Goal: Transaction & Acquisition: Purchase product/service

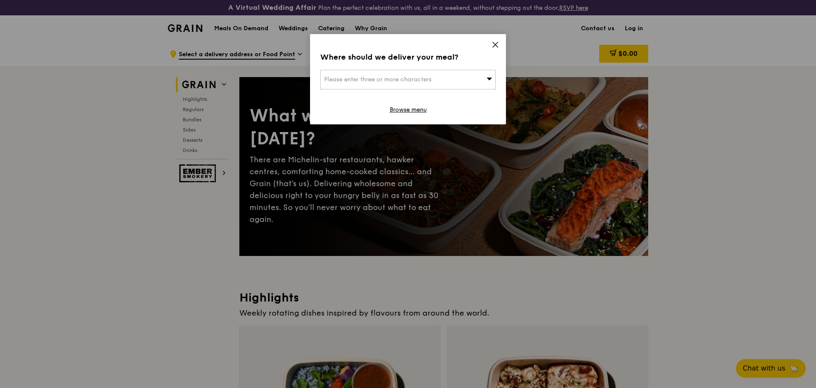
click at [458, 73] on div "Please enter three or more characters" at bounding box center [407, 80] width 175 height 20
type input "mapletree business c"
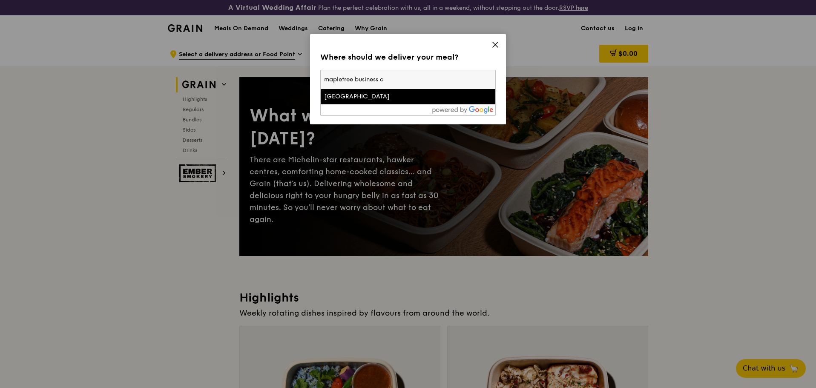
click at [422, 101] on li "Mapletree Business City" at bounding box center [408, 96] width 175 height 15
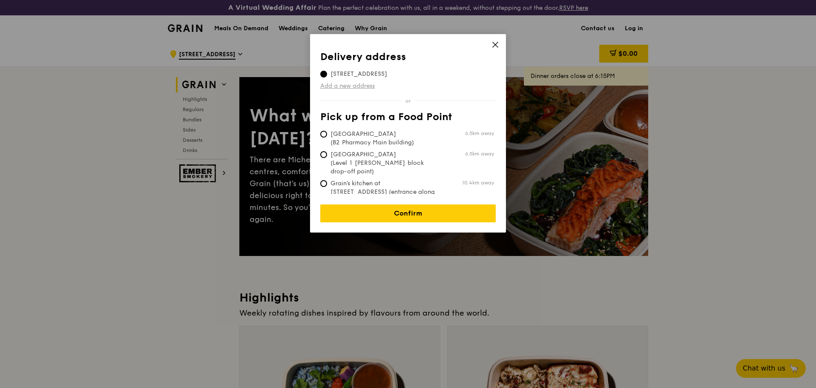
click at [354, 85] on link "Add a new address" at bounding box center [407, 86] width 175 height 9
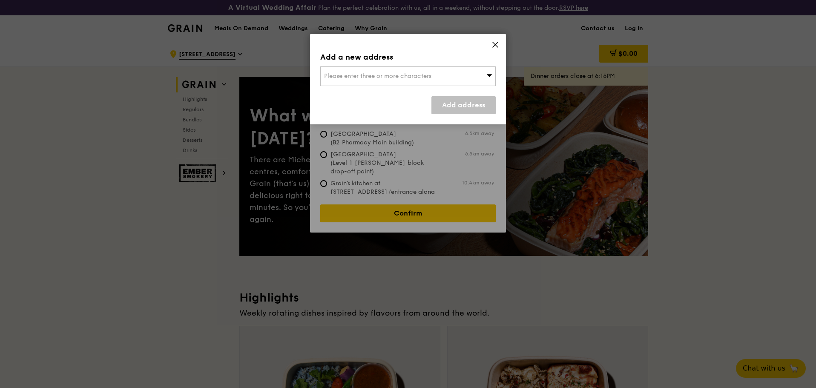
click at [380, 82] on div "Please enter three or more characters" at bounding box center [407, 76] width 175 height 20
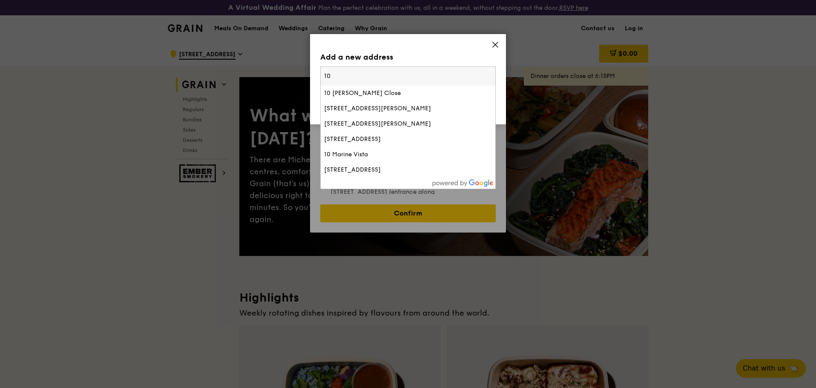
type input "1"
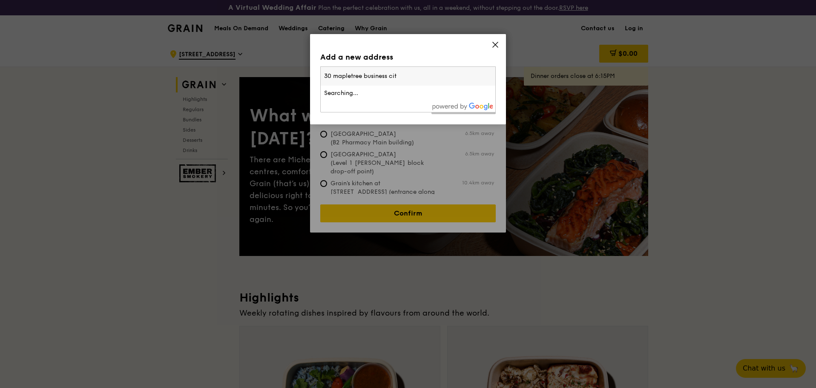
type input "30 mapletree business city"
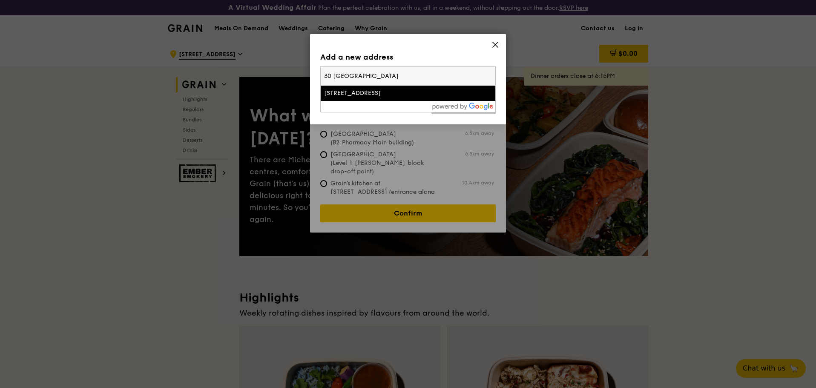
click at [424, 80] on input "30 mapletree business city" at bounding box center [408, 76] width 175 height 19
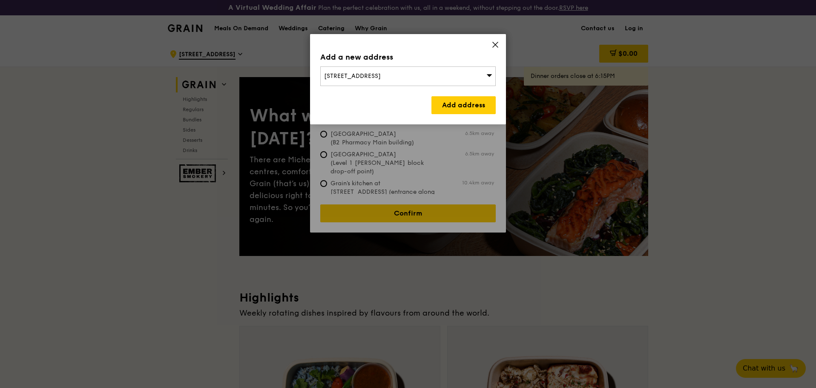
click at [447, 77] on div "30 Maple Avenue, Singapore 277584" at bounding box center [407, 76] width 175 height 20
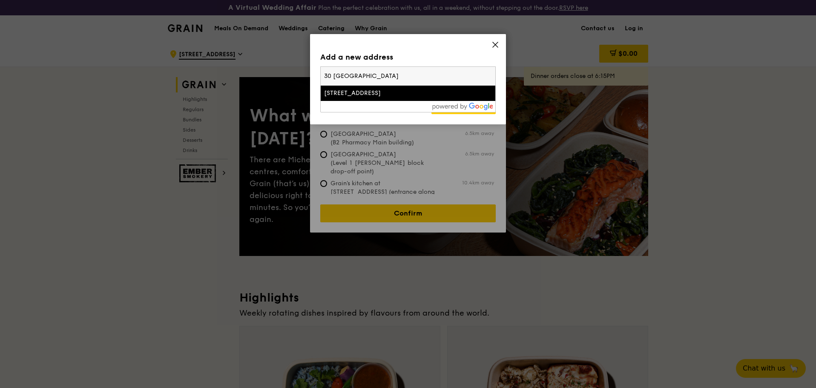
drag, startPoint x: 439, startPoint y: 74, endPoint x: 323, endPoint y: 71, distance: 115.5
click at [323, 71] on input "30 mapletree business city" at bounding box center [408, 76] width 175 height 19
click at [423, 72] on input "30 mapletree business city" at bounding box center [408, 76] width 175 height 19
drag, startPoint x: 416, startPoint y: 75, endPoint x: 265, endPoint y: 76, distance: 150.8
click at [262, 76] on div "Add a new address 30 Maple Avenue, Singapore 277584 30 mapletree business city …" at bounding box center [408, 194] width 816 height 388
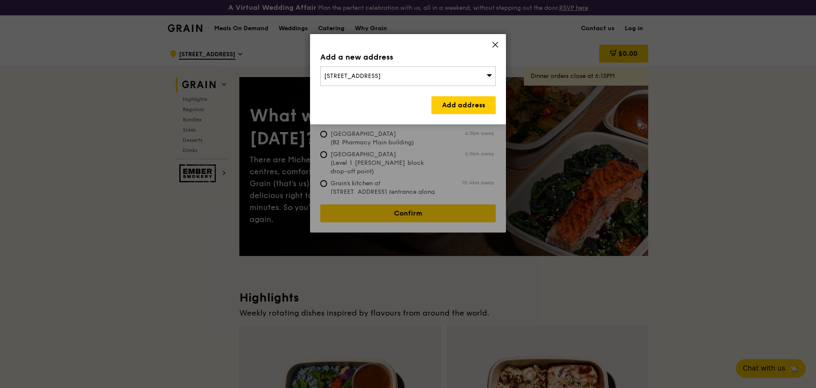
drag, startPoint x: 350, startPoint y: 77, endPoint x: 357, endPoint y: 77, distance: 6.8
click at [357, 77] on span "30 Maple Avenue, Singapore 277584" at bounding box center [352, 75] width 57 height 7
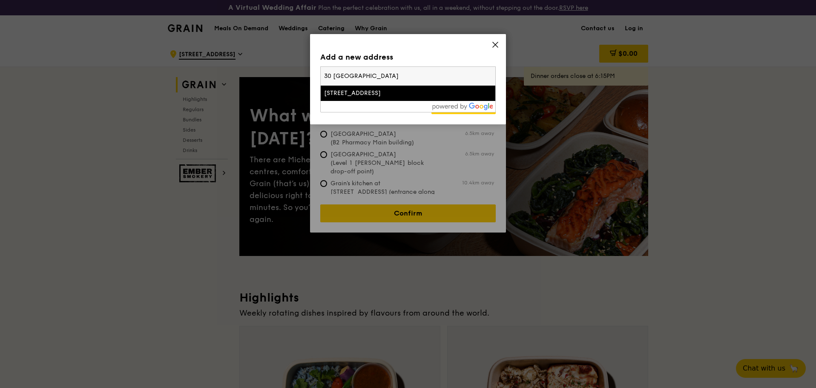
drag, startPoint x: 415, startPoint y: 82, endPoint x: 283, endPoint y: 74, distance: 132.7
click at [282, 74] on div "Add a new address 30 Maple Avenue, Singapore 277584 30 mapletree business city …" at bounding box center [408, 194] width 816 height 388
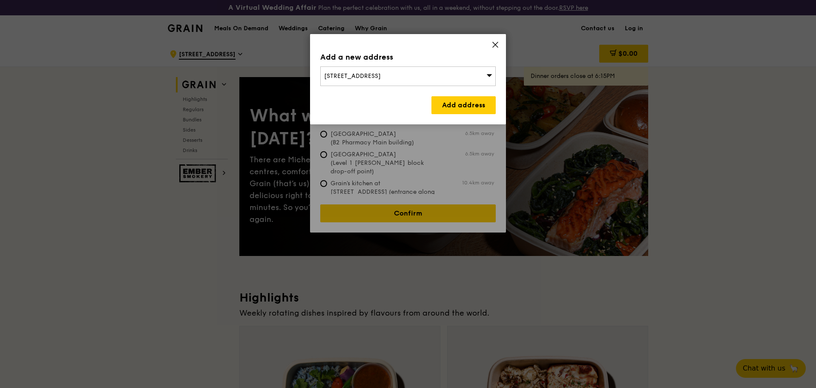
click at [381, 75] on span "30 Maple Avenue, Singapore 277584" at bounding box center [352, 75] width 57 height 7
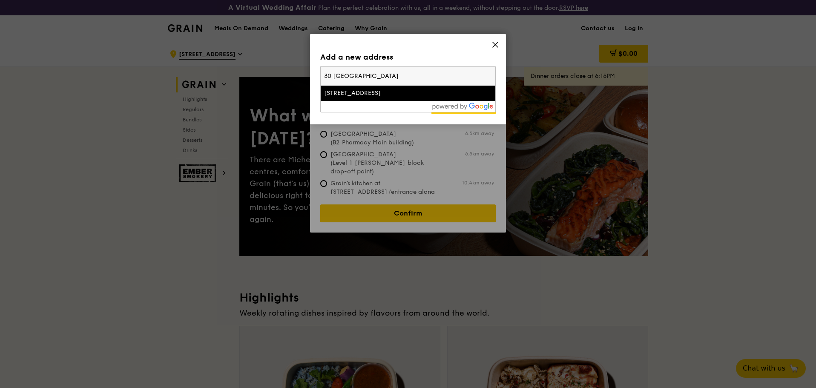
drag, startPoint x: 409, startPoint y: 75, endPoint x: 321, endPoint y: 75, distance: 88.2
click at [321, 75] on input "30 mapletree business city" at bounding box center [408, 76] width 175 height 19
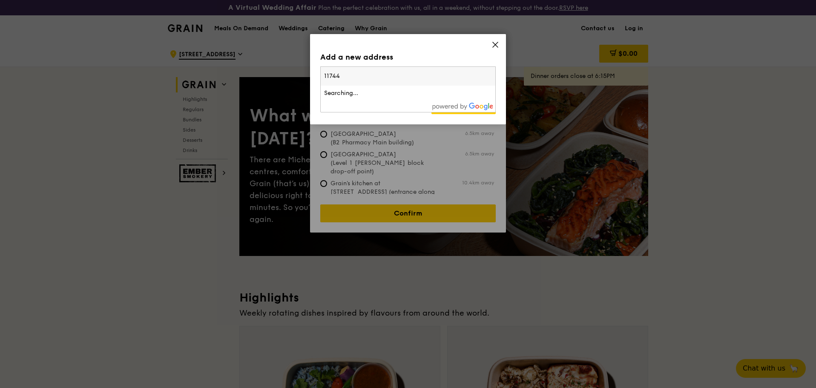
type input "117440"
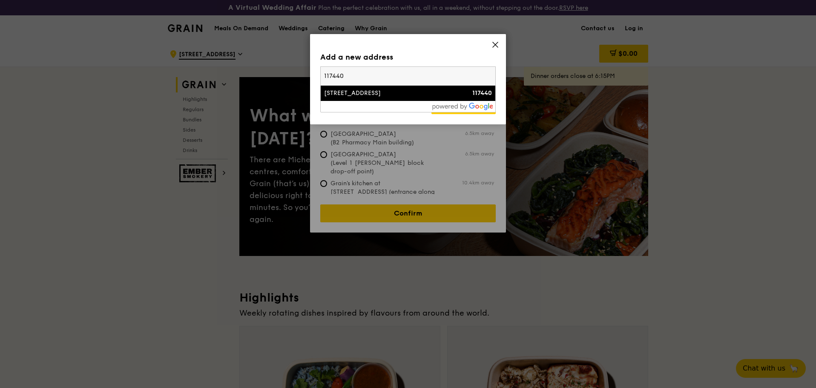
click at [381, 93] on div "30 Pasir Panjang Road" at bounding box center [387, 93] width 126 height 9
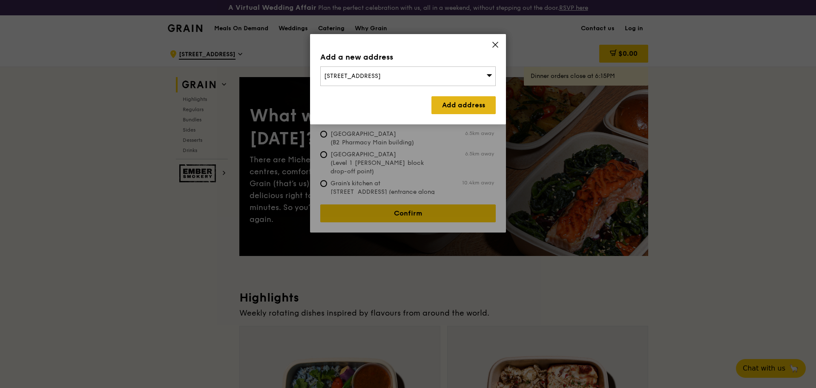
click at [435, 108] on link "Add address" at bounding box center [463, 105] width 64 height 18
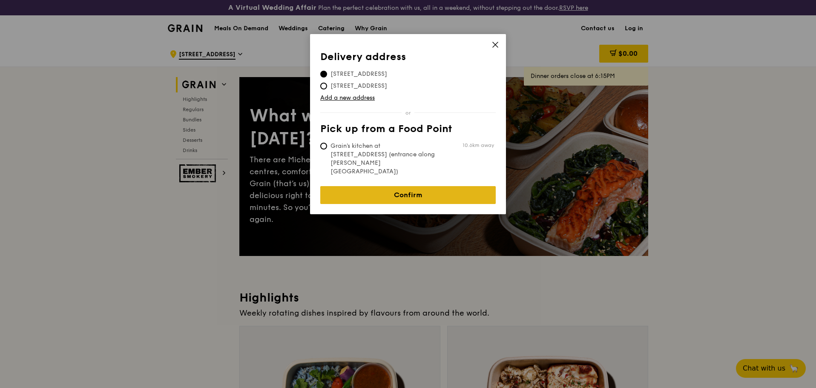
click at [410, 186] on link "Confirm" at bounding box center [407, 195] width 175 height 18
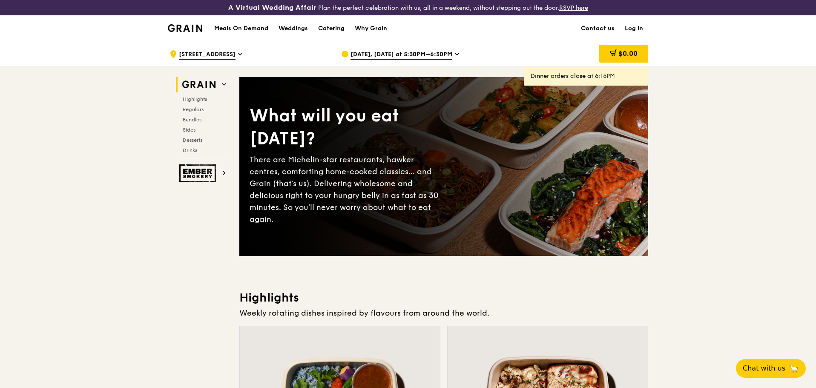
click at [415, 54] on span "Sep 23, Today at 5:30PM–6:30PM" at bounding box center [402, 54] width 102 height 9
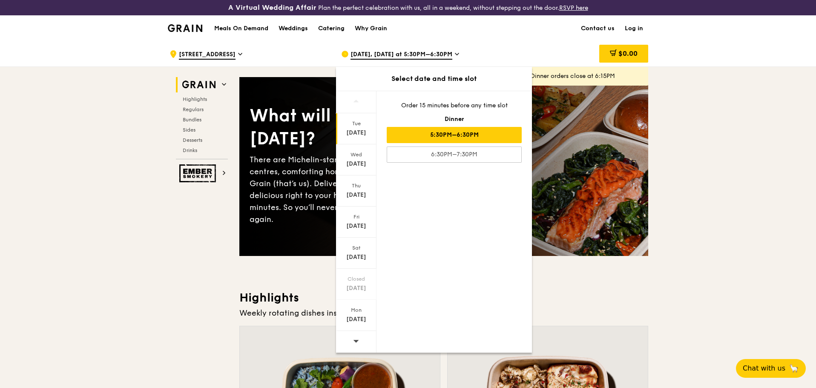
click at [411, 137] on div "5:30PM–6:30PM" at bounding box center [454, 135] width 135 height 16
click at [288, 49] on div ".cls-1 { fill: none; stroke: #fff; stroke-linecap: round; stroke-linejoin: roun…" at bounding box center [249, 54] width 158 height 26
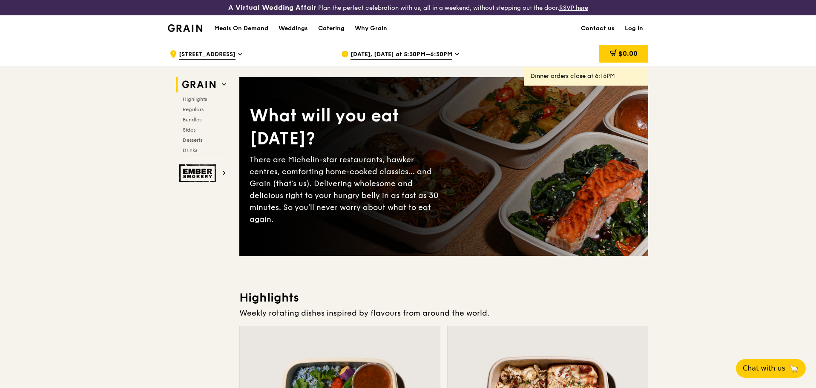
click at [255, 32] on h1 "Meals On Demand" at bounding box center [241, 28] width 54 height 9
click at [251, 28] on h1 "Meals On Demand" at bounding box center [241, 28] width 54 height 9
click at [256, 29] on h1 "Meals On Demand" at bounding box center [241, 28] width 54 height 9
click at [244, 26] on h1 "Meals On Demand" at bounding box center [241, 28] width 54 height 9
click at [197, 112] on span "Regulars" at bounding box center [194, 109] width 23 height 6
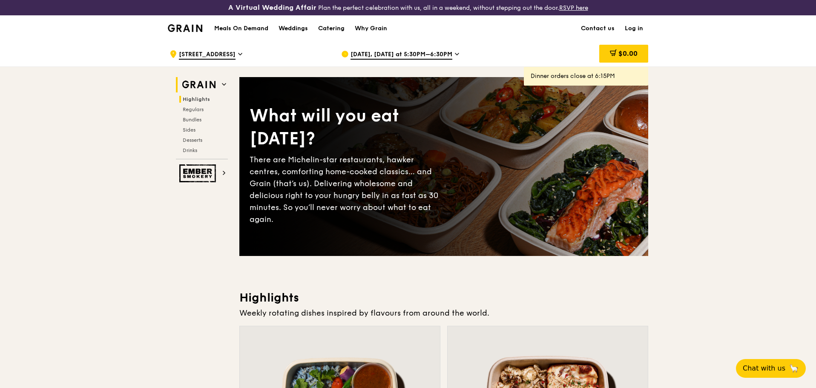
click at [213, 87] on img at bounding box center [198, 84] width 39 height 15
click at [249, 27] on h1 "Meals On Demand" at bounding box center [241, 28] width 54 height 9
click at [295, 26] on div "Weddings" at bounding box center [293, 29] width 29 height 26
click at [404, 58] on span "Sep 23, Today at 5:30PM–6:30PM" at bounding box center [402, 54] width 102 height 9
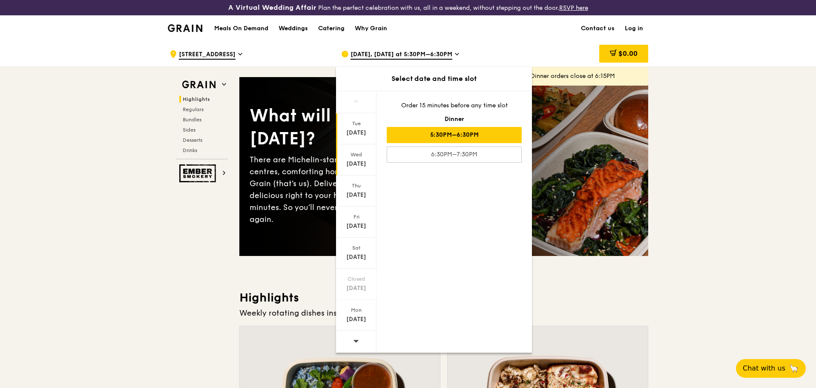
click at [365, 161] on div "Sep 24" at bounding box center [356, 164] width 38 height 9
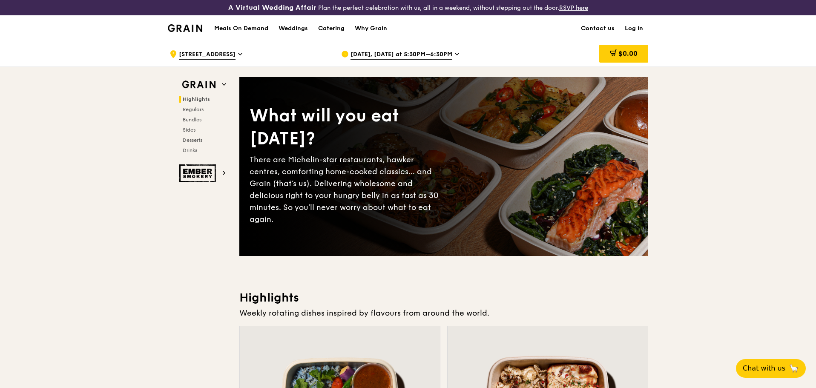
click at [391, 55] on span "Sep 23, Today at 5:30PM–6:30PM" at bounding box center [402, 54] width 102 height 9
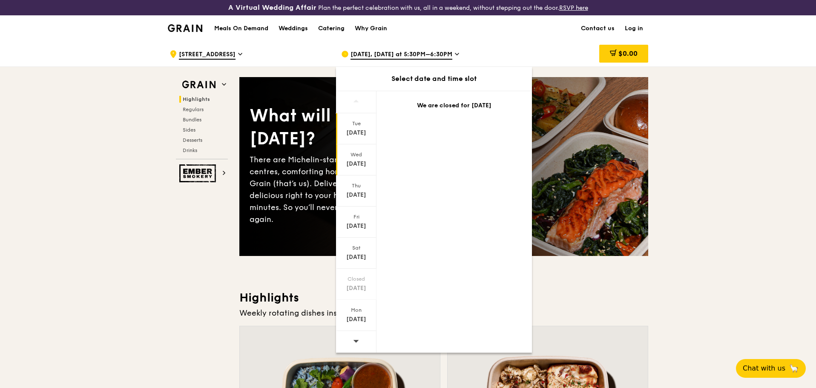
click at [365, 156] on div "Wed" at bounding box center [356, 154] width 38 height 7
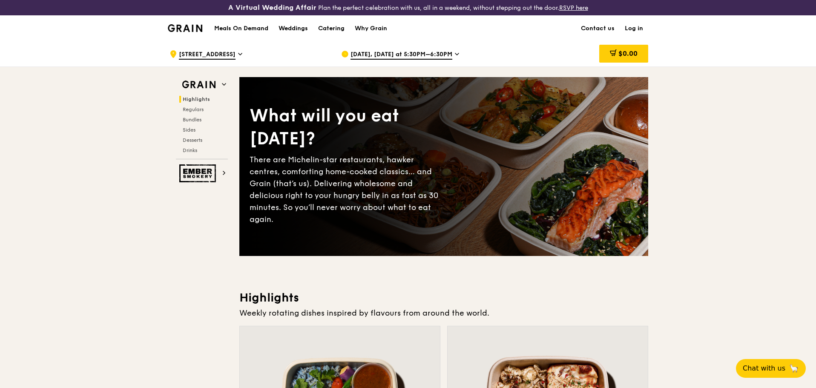
click at [263, 32] on h1 "Meals On Demand" at bounding box center [241, 28] width 54 height 9
click at [262, 30] on h1 "Meals On Demand" at bounding box center [241, 28] width 54 height 9
click at [249, 27] on h1 "Meals On Demand" at bounding box center [241, 28] width 54 height 9
click at [220, 34] on div "Meals On Demand Weddings Catering Why Grain" at bounding box center [300, 28] width 183 height 26
click at [223, 28] on h1 "Meals On Demand" at bounding box center [241, 28] width 54 height 9
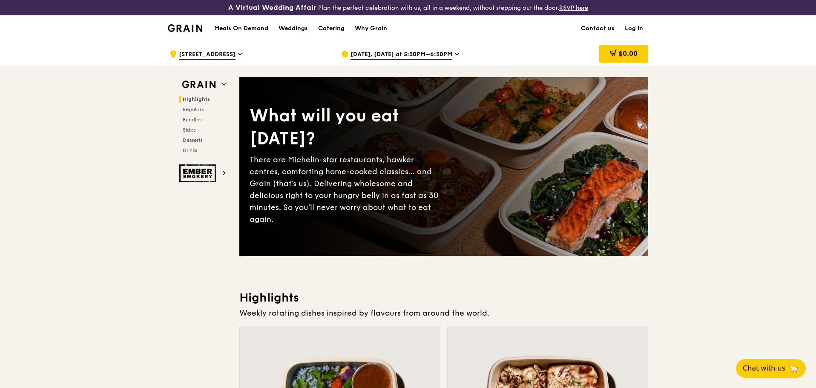
click at [181, 28] on img at bounding box center [185, 28] width 35 height 8
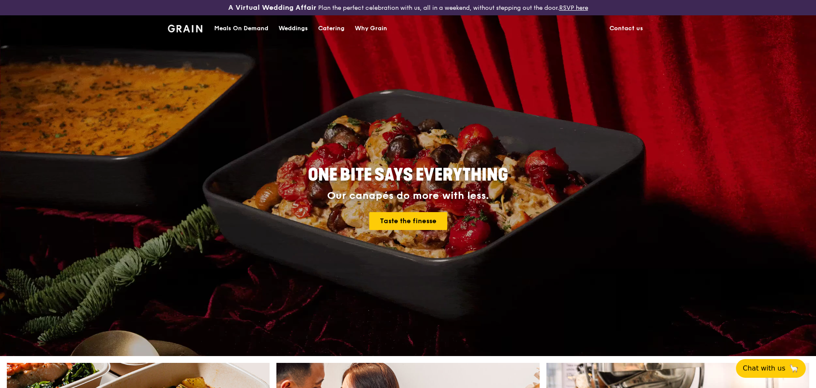
click at [242, 32] on div "Meals On Demand" at bounding box center [241, 29] width 54 height 26
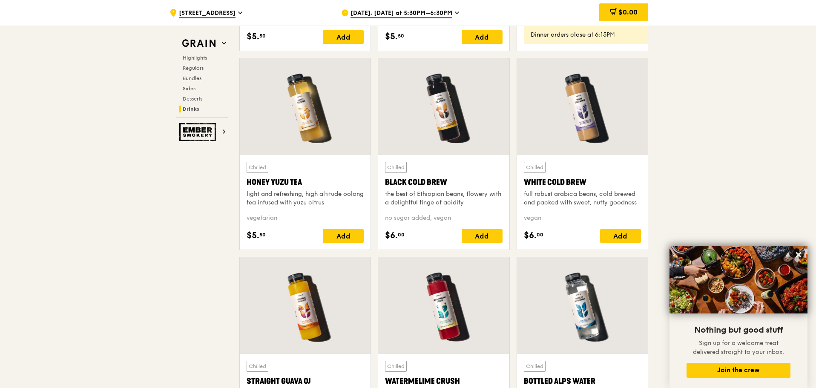
scroll to position [3450, 0]
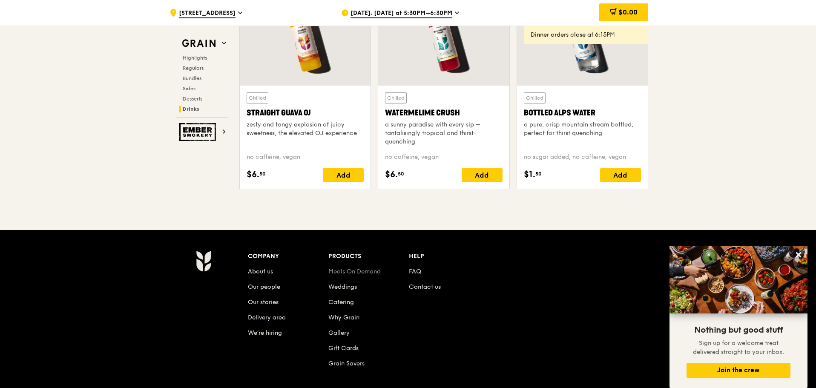
click at [363, 269] on link "Meals On Demand" at bounding box center [354, 271] width 52 height 7
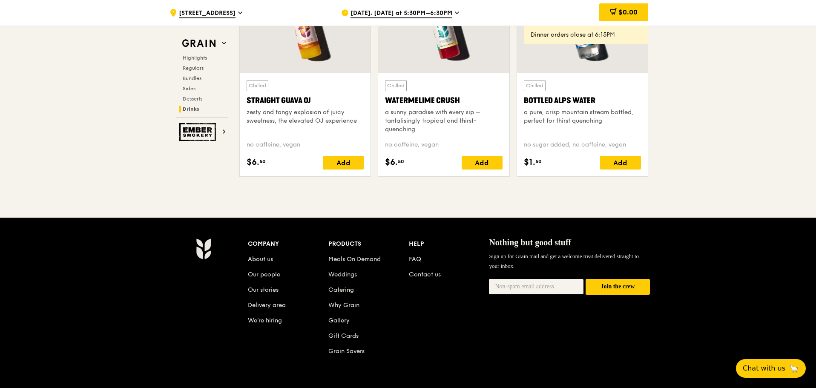
scroll to position [3544, 0]
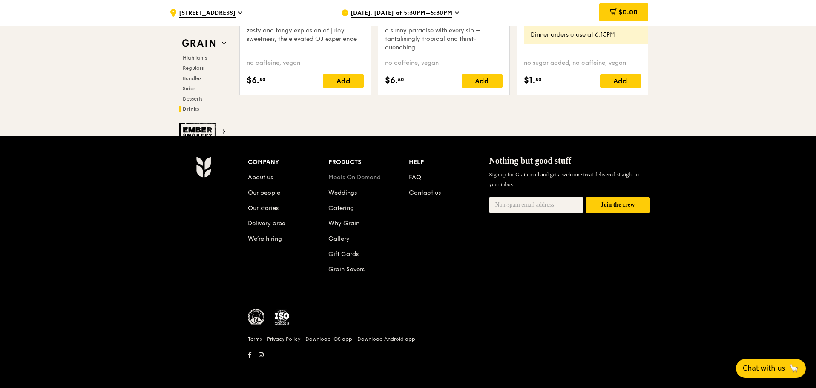
click at [343, 178] on link "Meals On Demand" at bounding box center [354, 177] width 52 height 7
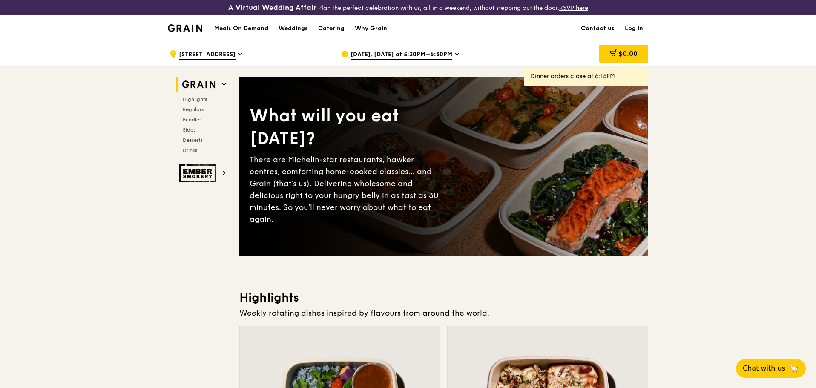
click at [382, 56] on span "Sep 23, Today at 5:30PM–6:30PM" at bounding box center [402, 54] width 102 height 9
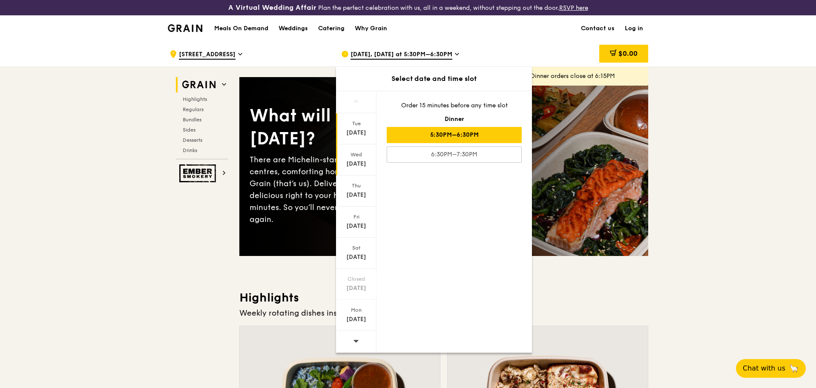
click at [362, 159] on div "Wed Sep 24" at bounding box center [356, 159] width 40 height 31
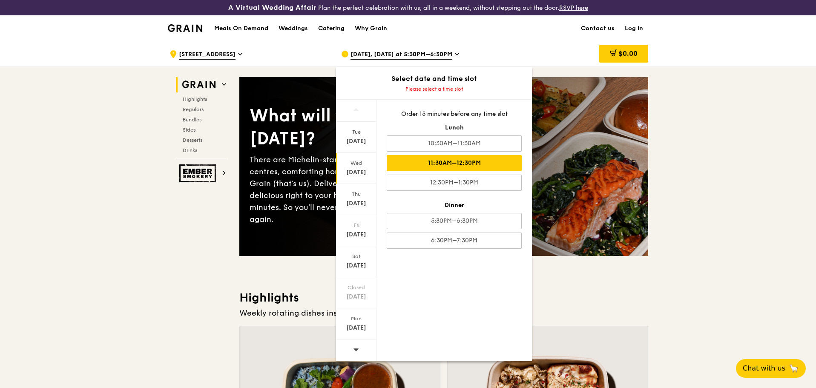
click at [405, 159] on div "11:30AM–12:30PM" at bounding box center [454, 163] width 135 height 16
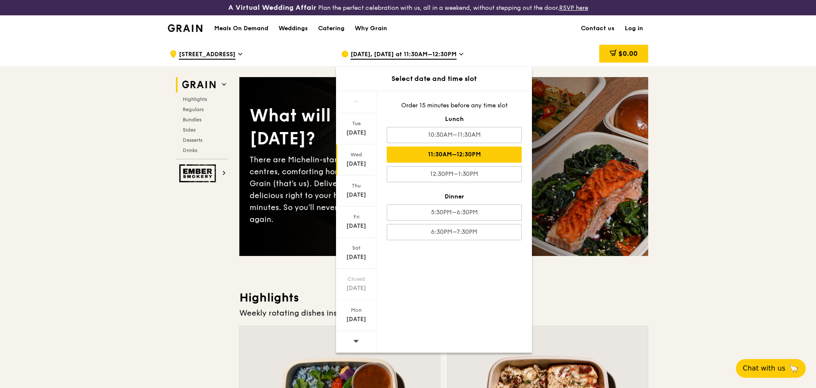
drag, startPoint x: 647, startPoint y: 136, endPoint x: 689, endPoint y: 135, distance: 41.3
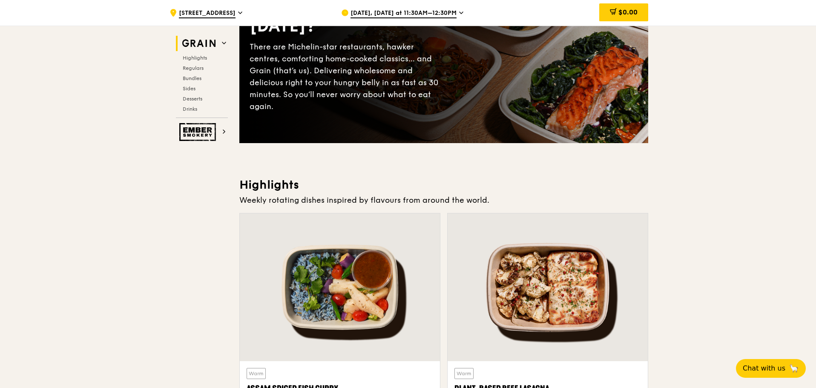
scroll to position [128, 0]
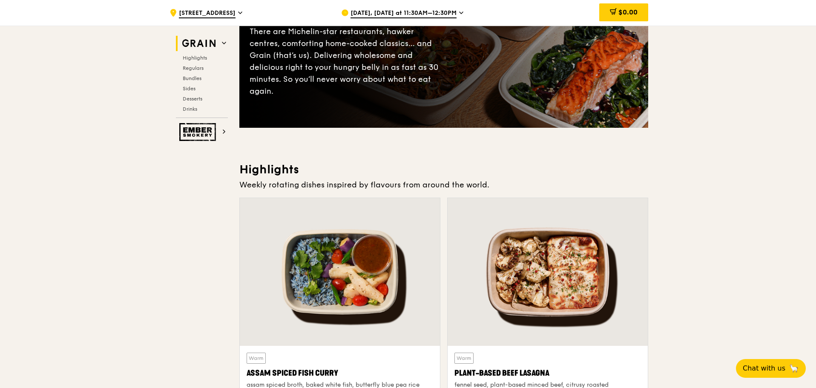
click at [442, 18] on span "Sep 24, Tomorrow at 11:30AM–12:30PM" at bounding box center [404, 13] width 106 height 9
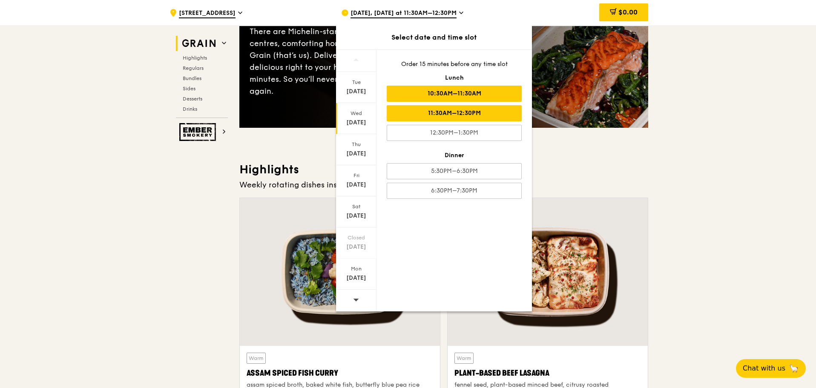
click at [446, 98] on div "10:30AM–11:30AM" at bounding box center [454, 94] width 135 height 16
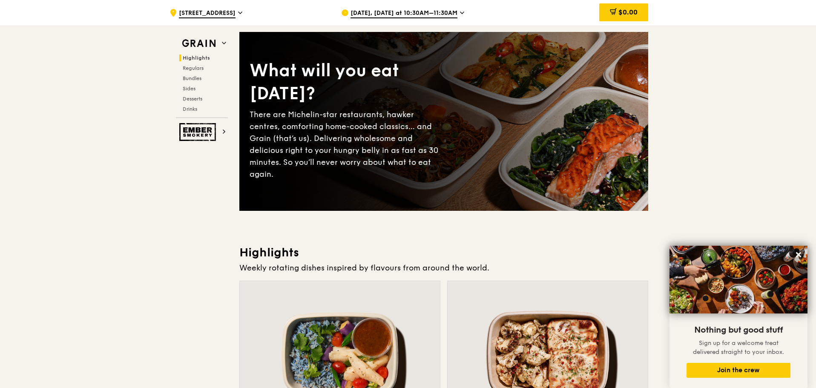
scroll to position [0, 0]
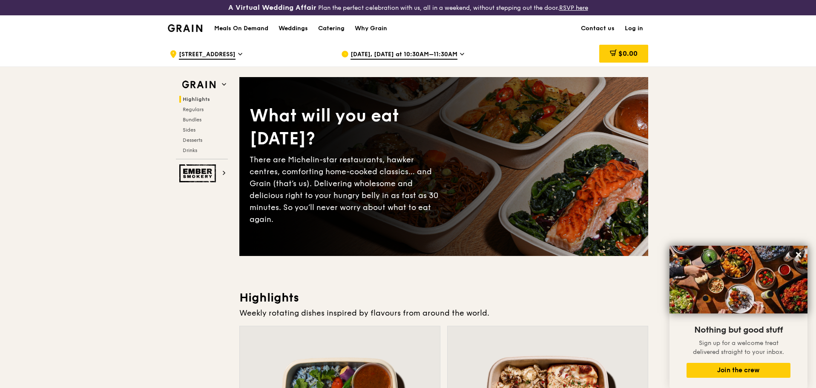
click at [323, 146] on div "What will you eat today?" at bounding box center [347, 127] width 194 height 46
click at [210, 177] on img at bounding box center [198, 173] width 39 height 18
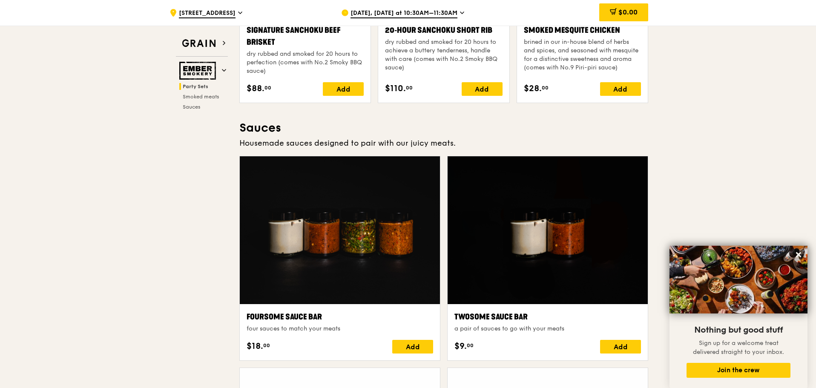
scroll to position [426, 0]
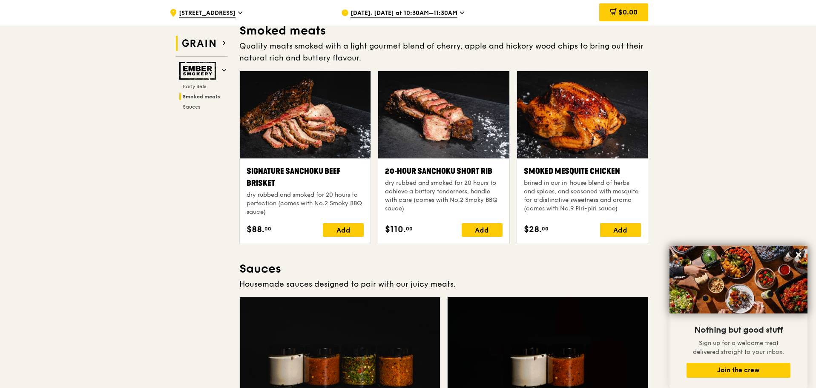
click at [199, 40] on img at bounding box center [198, 43] width 39 height 15
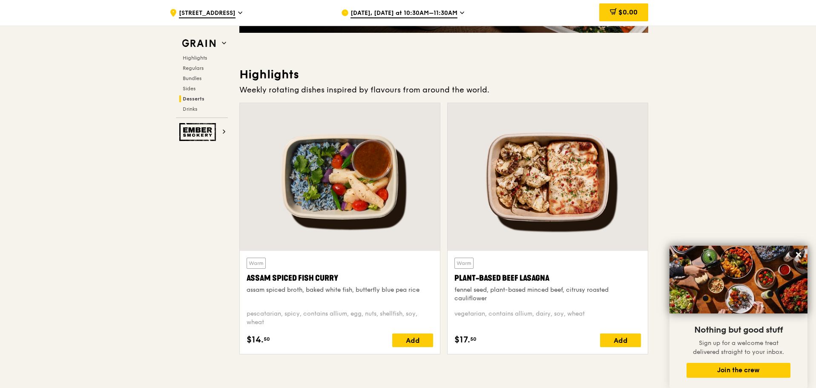
scroll to position [256, 0]
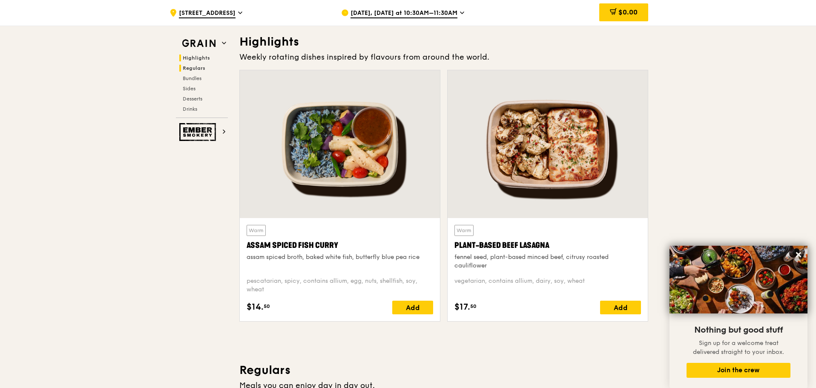
click at [188, 69] on span "Regulars" at bounding box center [194, 68] width 23 height 6
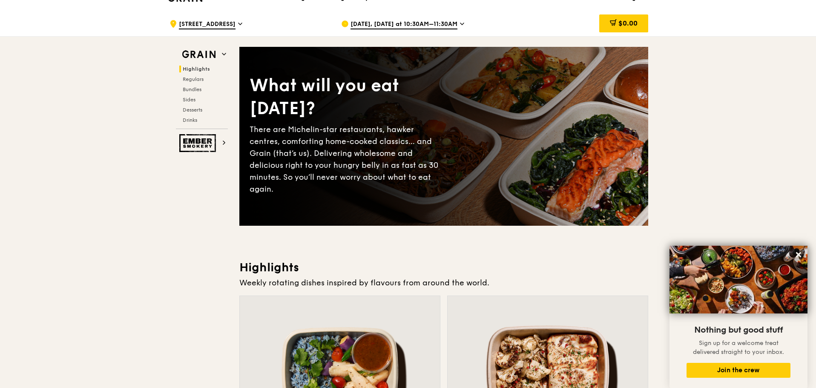
scroll to position [0, 0]
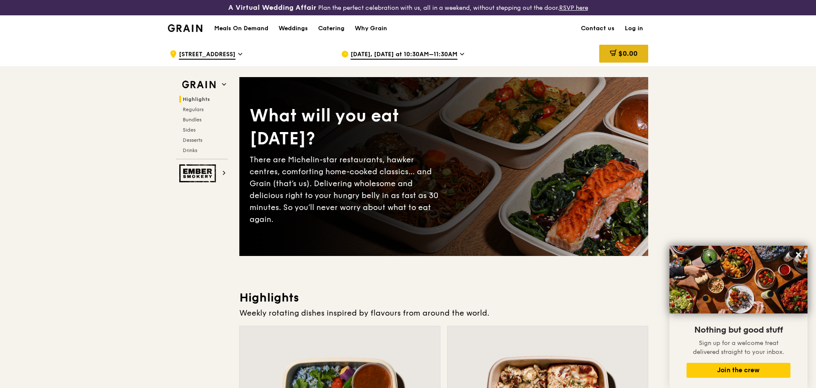
click at [610, 56] on icon at bounding box center [613, 52] width 7 height 7
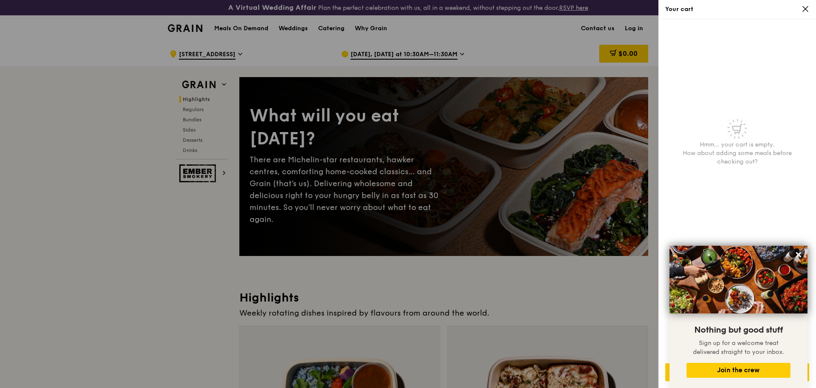
drag, startPoint x: 508, startPoint y: 54, endPoint x: 463, endPoint y: 52, distance: 45.2
click at [463, 52] on div at bounding box center [408, 194] width 816 height 388
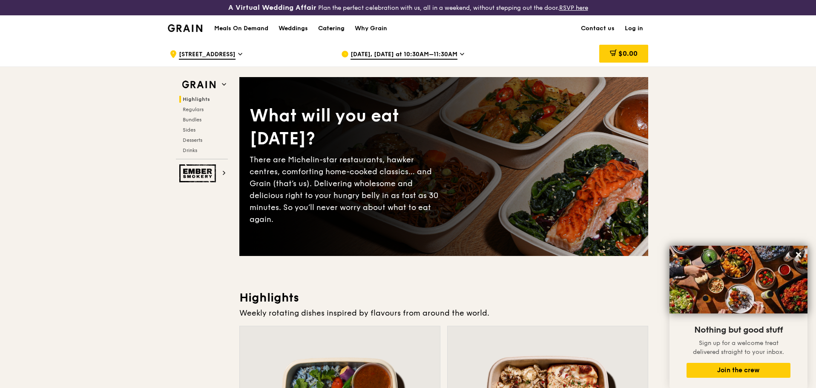
click at [331, 30] on div "Catering" at bounding box center [331, 29] width 26 height 26
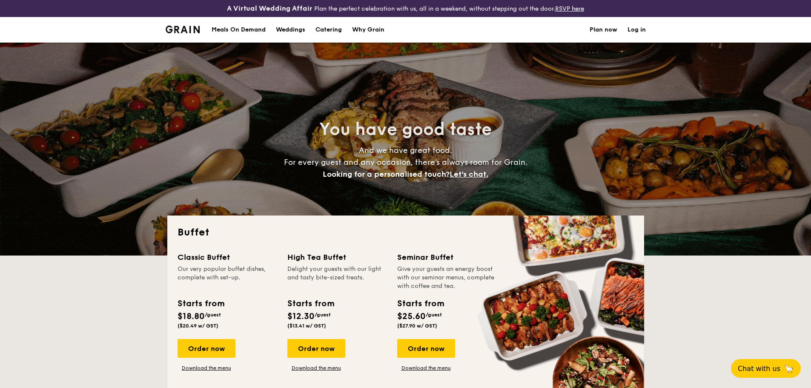
select select
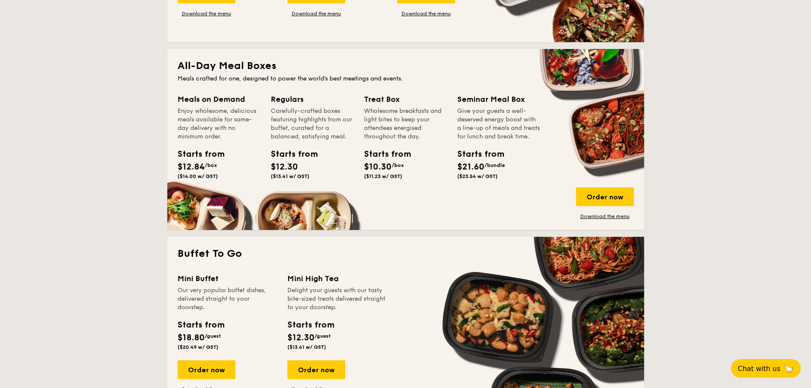
scroll to position [341, 0]
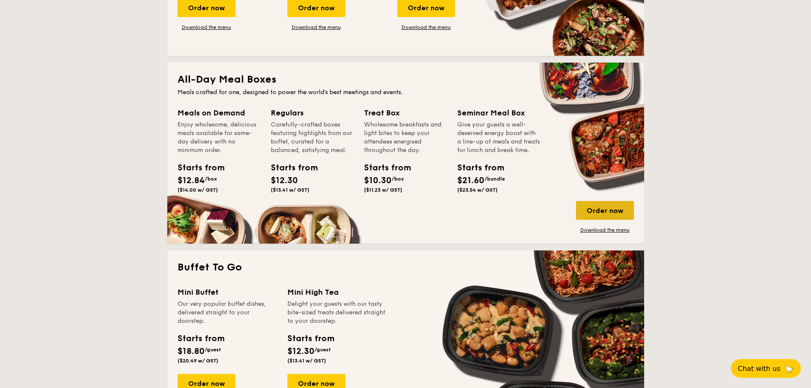
click at [581, 207] on div "Order now" at bounding box center [605, 210] width 58 height 19
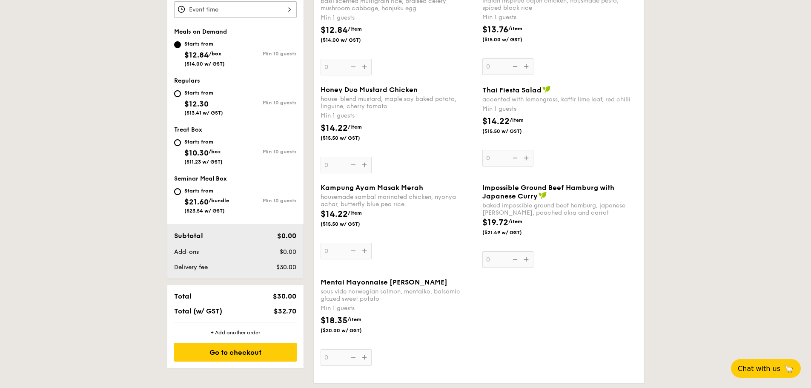
scroll to position [213, 0]
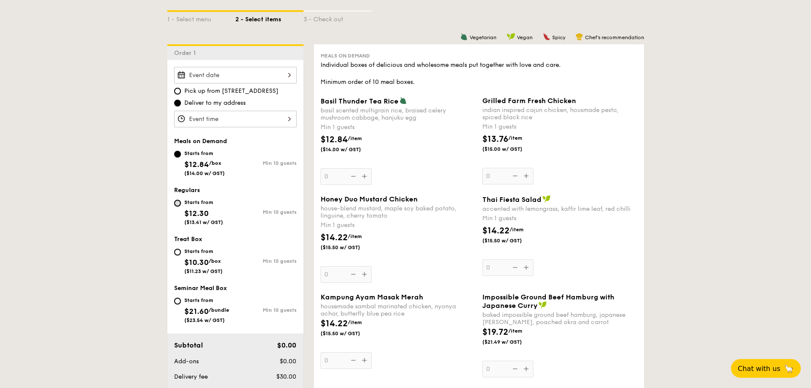
click at [176, 204] on input "Starts from $12.30 ($13.41 w/ GST) Min 10 guests" at bounding box center [177, 203] width 7 height 7
radio input "true"
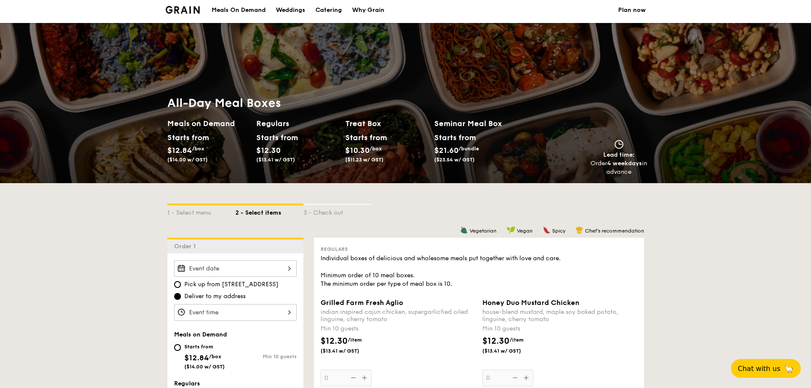
scroll to position [0, 0]
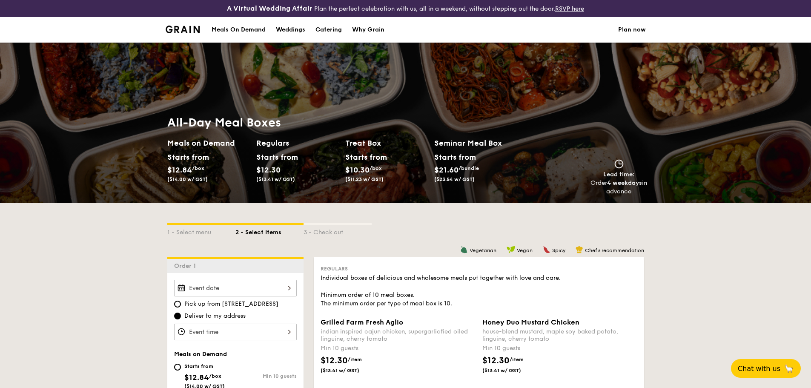
click at [187, 32] on img at bounding box center [183, 30] width 35 height 8
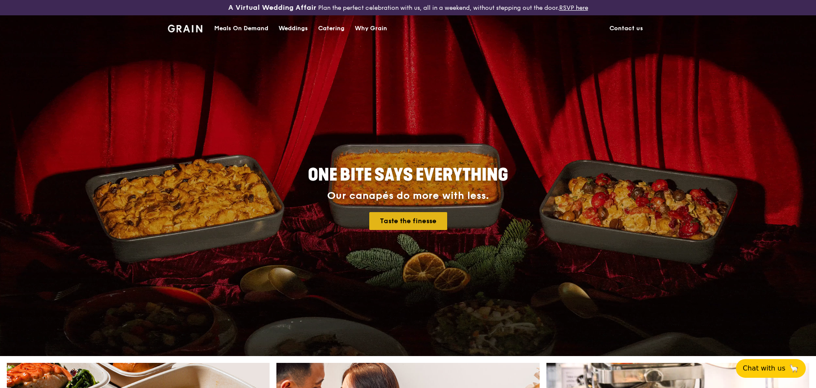
click at [415, 227] on link "Taste the finesse" at bounding box center [408, 221] width 78 height 18
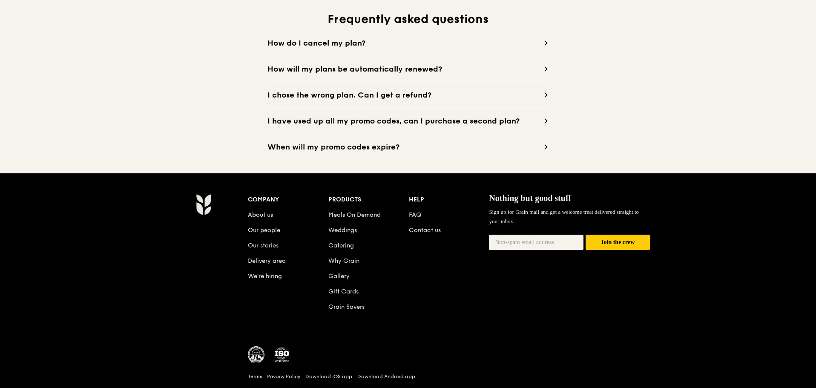
scroll to position [852, 0]
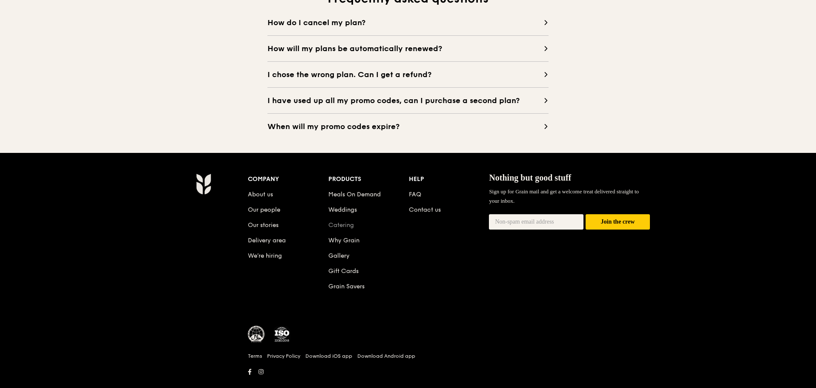
click at [343, 227] on link "Catering" at bounding box center [341, 224] width 26 height 7
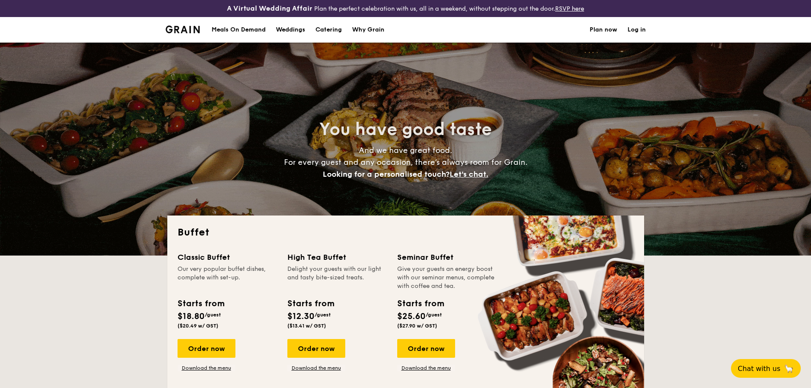
select select
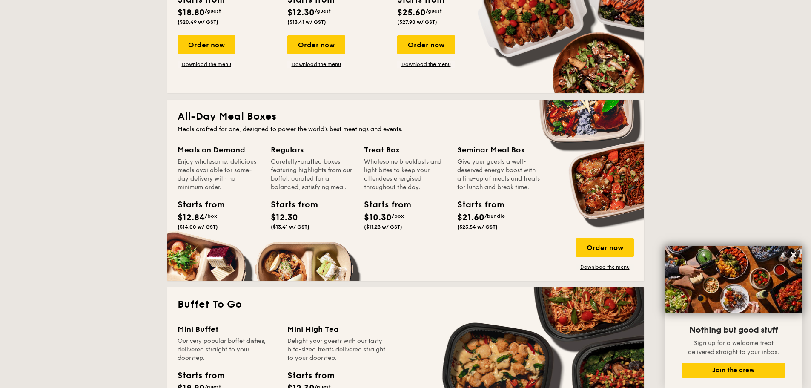
scroll to position [298, 0]
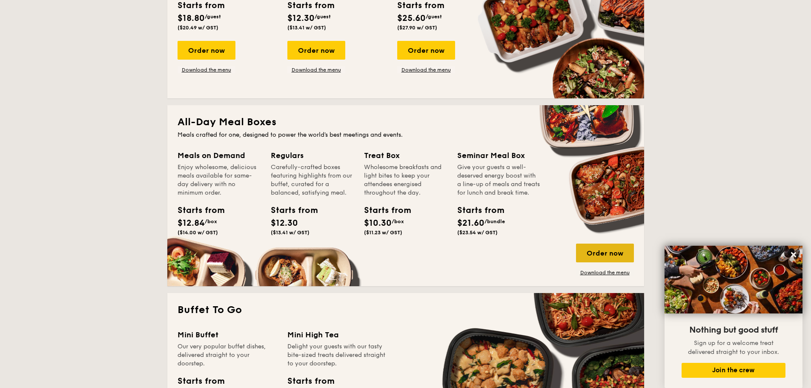
click at [584, 254] on div "Order now" at bounding box center [605, 253] width 58 height 19
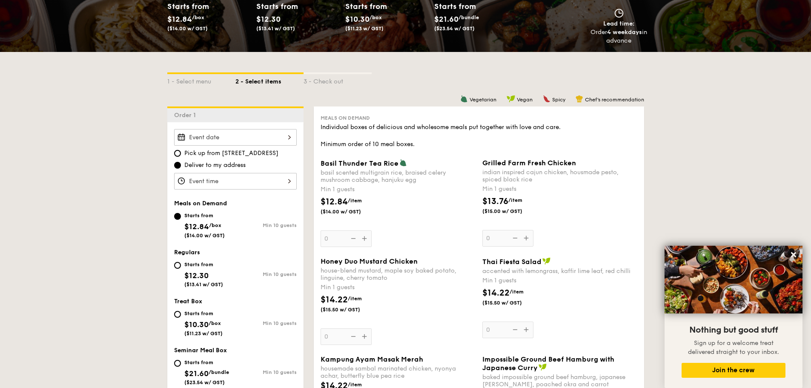
scroll to position [170, 0]
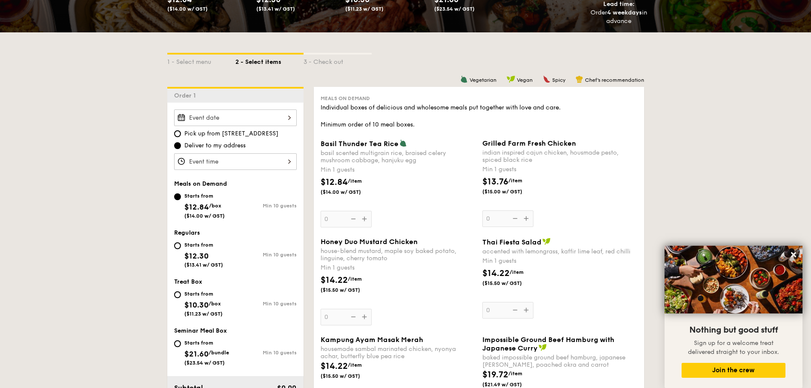
click at [192, 244] on div "Starts from" at bounding box center [203, 245] width 39 height 7
click at [181, 244] on input "Starts from $12.30 ($13.41 w/ GST) Min 10 guests" at bounding box center [177, 245] width 7 height 7
radio input "true"
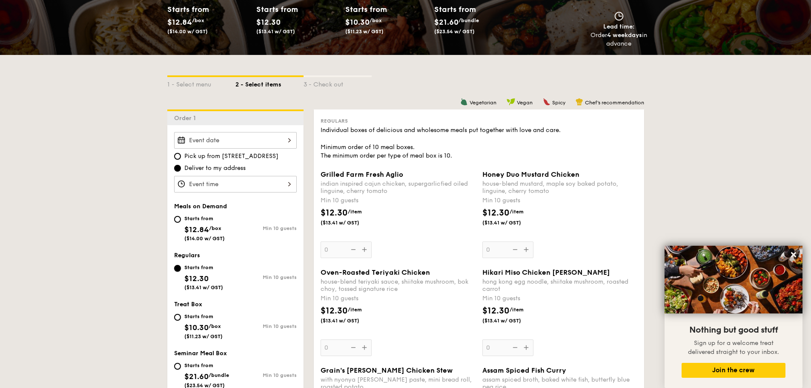
scroll to position [85, 0]
